Goal: Browse casually: Explore the website without a specific task or goal

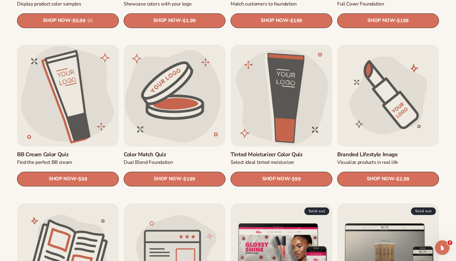
scroll to position [488, 0]
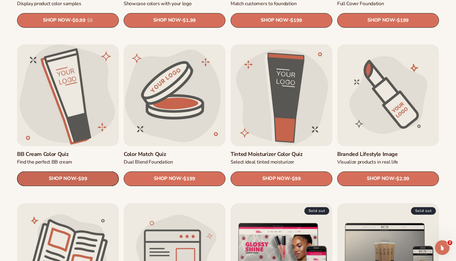
click at [83, 176] on link "SHOP NOW - Regular price $99 Sale price $99 Regular price Unit price / per" at bounding box center [68, 178] width 102 height 15
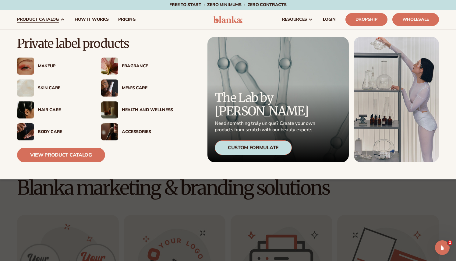
click at [116, 106] on img at bounding box center [109, 109] width 17 height 17
